Goal: Task Accomplishment & Management: Manage account settings

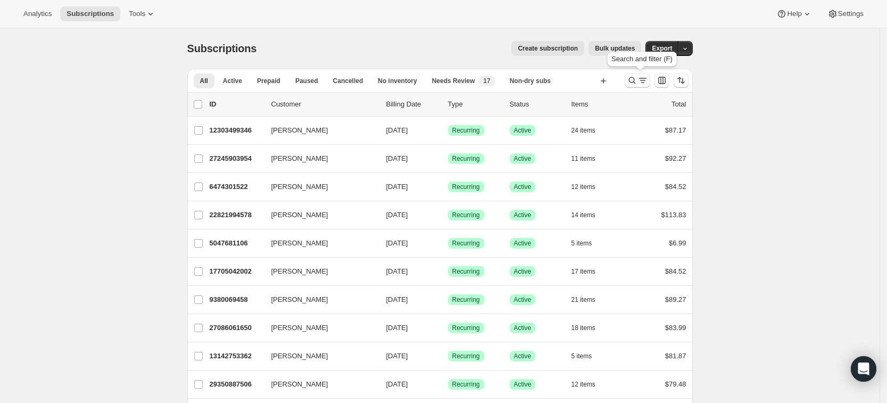
click at [633, 80] on icon "Search and filter results" at bounding box center [632, 80] width 11 height 11
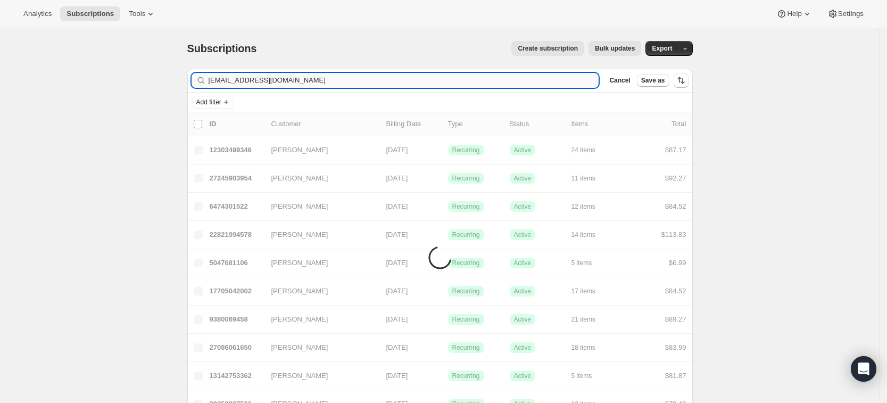
type input "[EMAIL_ADDRESS][DOMAIN_NAME]"
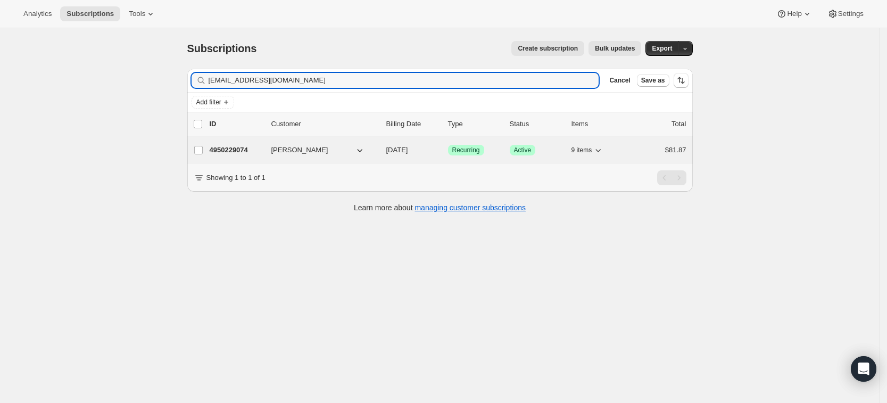
click at [232, 151] on p "4950229074" at bounding box center [236, 150] width 53 height 11
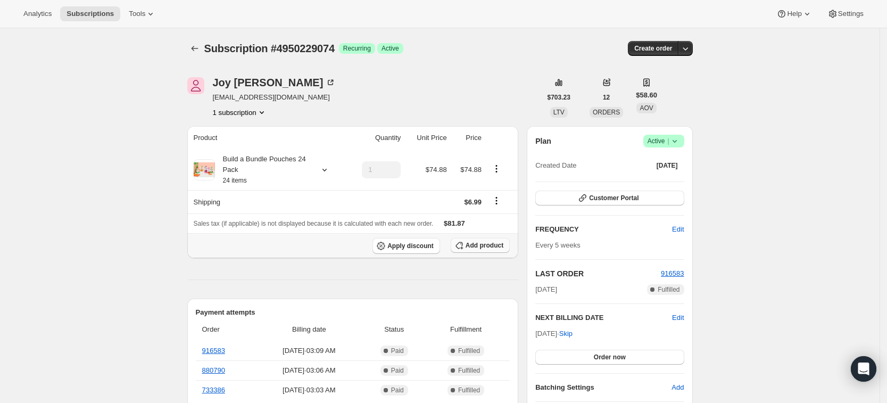
click at [473, 244] on span "Add product" at bounding box center [485, 245] width 38 height 9
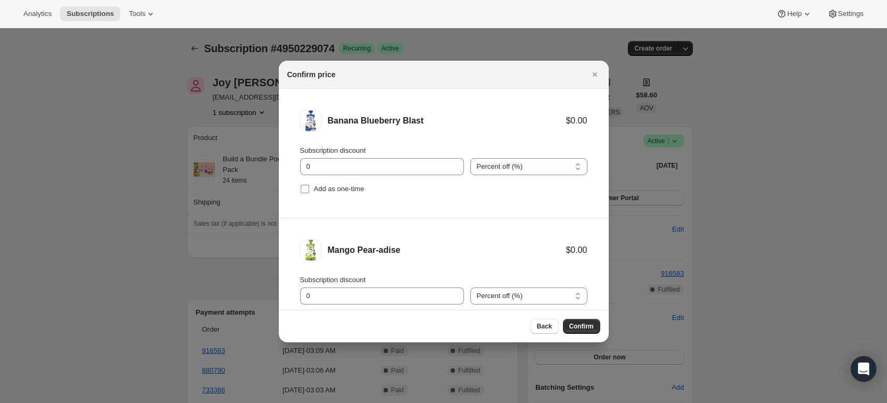
click at [353, 194] on span "Add as one-time" at bounding box center [339, 189] width 51 height 11
click at [309, 193] on input "Add as one-time" at bounding box center [305, 189] width 9 height 9
checkbox input "true"
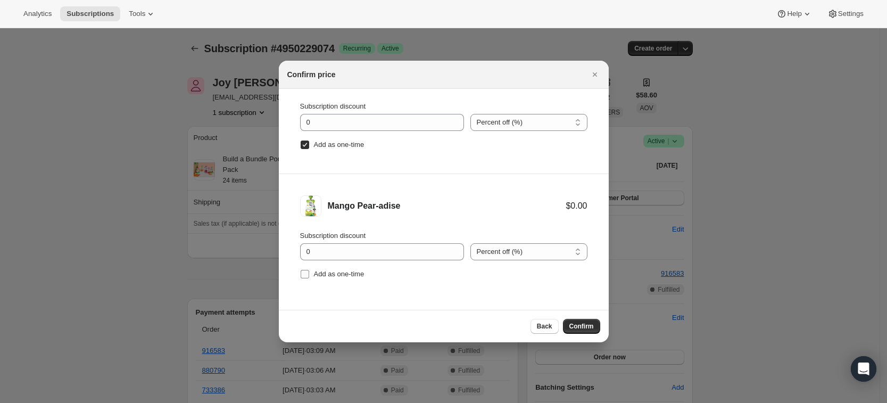
click at [348, 276] on span "Add as one-time" at bounding box center [339, 274] width 51 height 8
click at [309, 276] on input "Add as one-time" at bounding box center [305, 274] width 9 height 9
checkbox input "true"
click at [586, 330] on span "Confirm" at bounding box center [581, 326] width 24 height 9
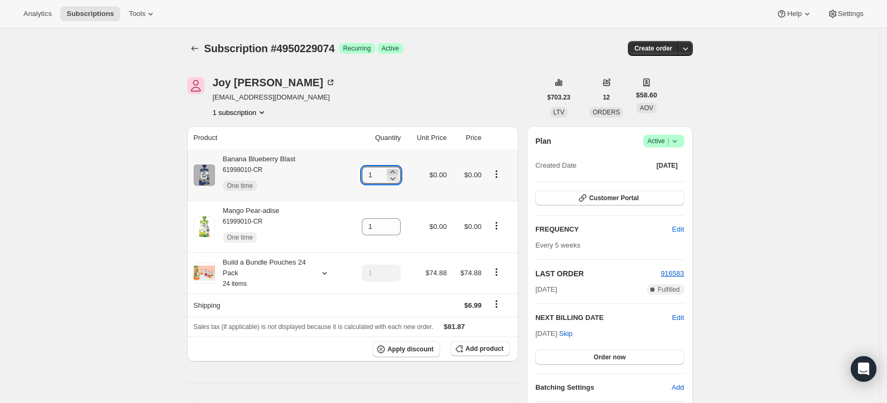
click at [398, 171] on icon at bounding box center [392, 172] width 11 height 11
type input "3"
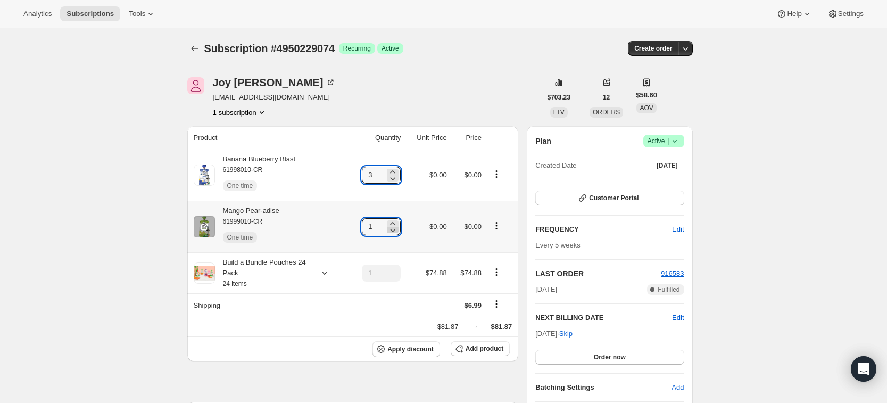
click at [395, 223] on icon at bounding box center [392, 223] width 5 height 3
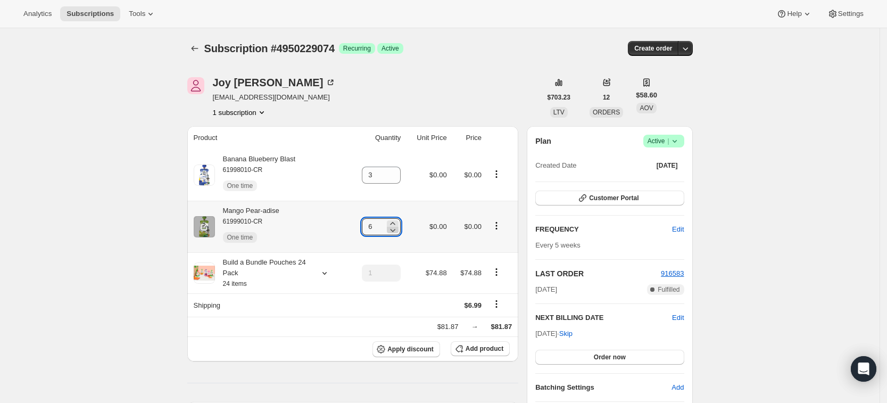
click at [395, 223] on icon at bounding box center [392, 223] width 5 height 3
click at [397, 231] on icon at bounding box center [392, 230] width 11 height 11
type input "6"
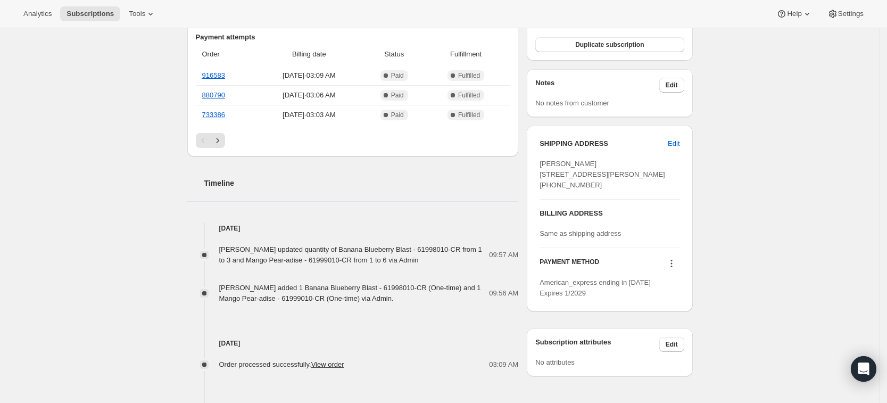
scroll to position [0, 0]
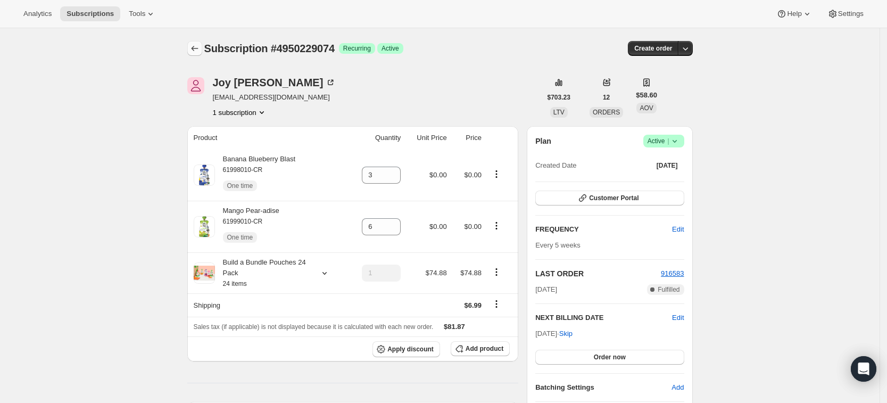
click at [195, 49] on icon "Subscriptions" at bounding box center [194, 48] width 7 height 5
